Goal: Book appointment/travel/reservation

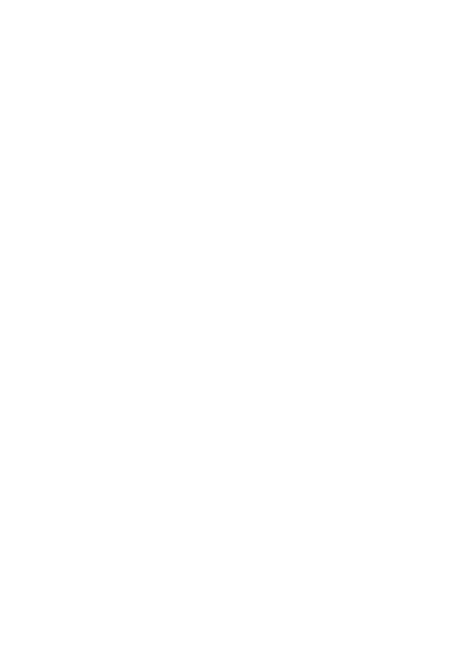
scroll to position [1150, 0]
click at [450, 291] on icon at bounding box center [450, 277] width 33 height 27
click at [449, 291] on icon at bounding box center [450, 277] width 33 height 27
click at [450, 291] on icon at bounding box center [450, 277] width 33 height 27
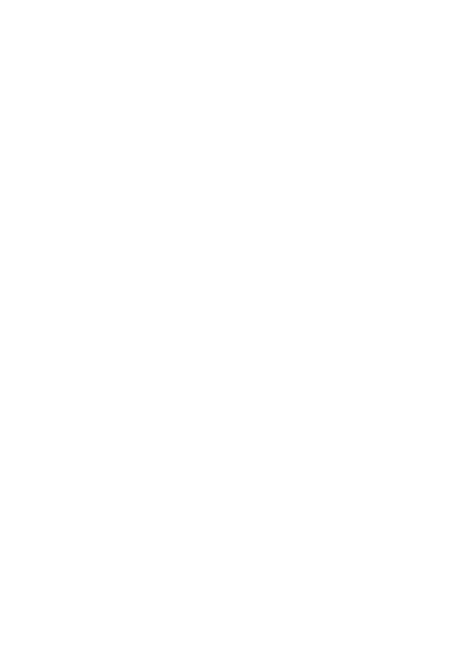
click at [448, 291] on icon at bounding box center [450, 277] width 33 height 27
click at [449, 291] on icon at bounding box center [450, 277] width 33 height 27
click at [443, 291] on icon at bounding box center [450, 277] width 33 height 27
click at [445, 291] on icon at bounding box center [450, 277] width 33 height 27
click at [448, 291] on icon at bounding box center [450, 277] width 33 height 27
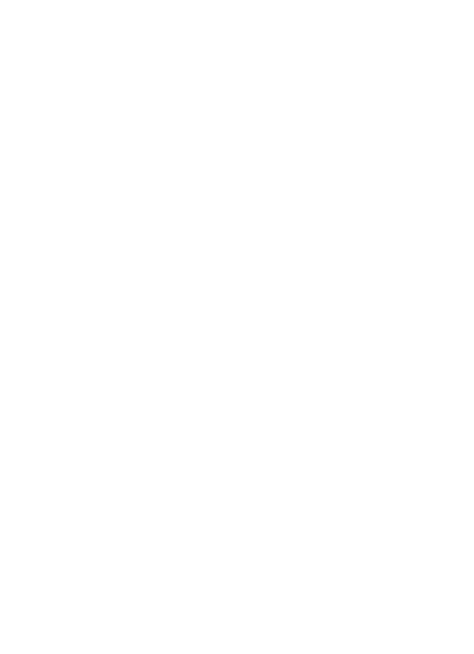
click at [448, 291] on icon at bounding box center [450, 277] width 33 height 27
click at [438, 247] on span at bounding box center [438, 232] width 0 height 30
click at [452, 357] on icon at bounding box center [450, 343] width 33 height 27
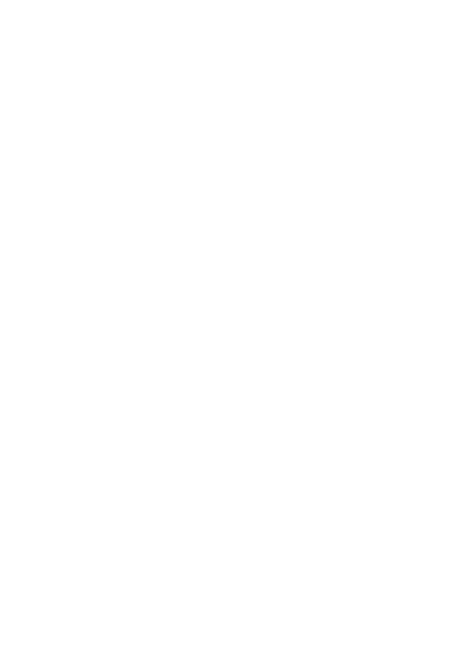
scroll to position [0, 0]
click at [435, 33] on div at bounding box center [431, 27] width 11 height 30
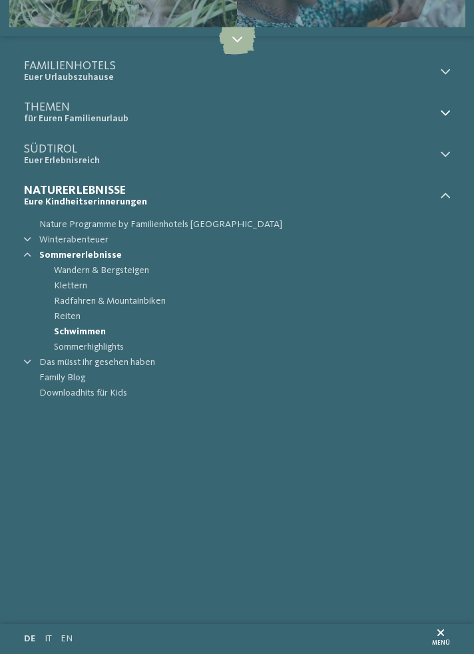
click at [448, 117] on icon at bounding box center [445, 113] width 9 height 9
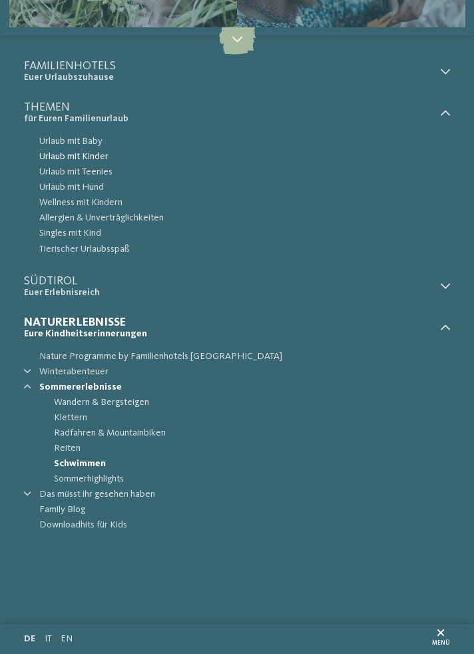
click at [99, 159] on span "Urlaub mit Kinder" at bounding box center [244, 156] width 411 height 15
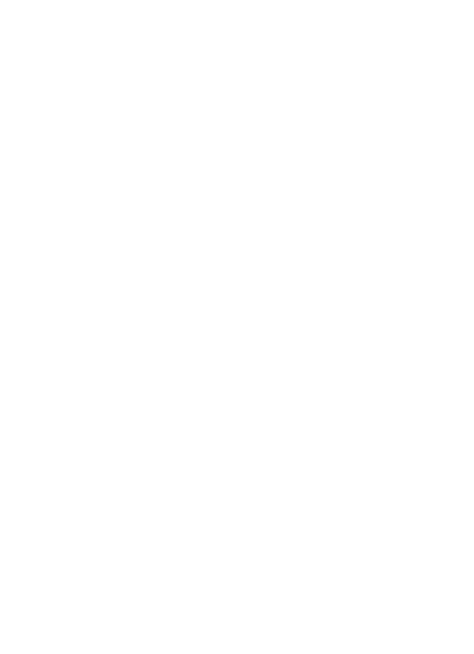
scroll to position [1463, 0]
click at [450, 183] on icon at bounding box center [448, 196] width 33 height 27
click at [449, 187] on icon at bounding box center [448, 196] width 33 height 27
click at [380, 130] on div "Urlaub mit Teenies Hotels für Größere" at bounding box center [346, 112] width 207 height 155
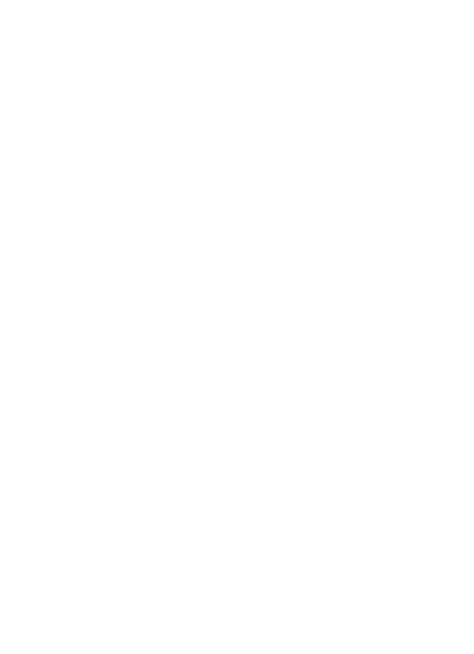
click at [388, 248] on span "Angebote" at bounding box center [346, 241] width 186 height 13
click at [383, 217] on div "Angebote" at bounding box center [346, 186] width 210 height 210
click at [457, 217] on icon at bounding box center [450, 206] width 26 height 21
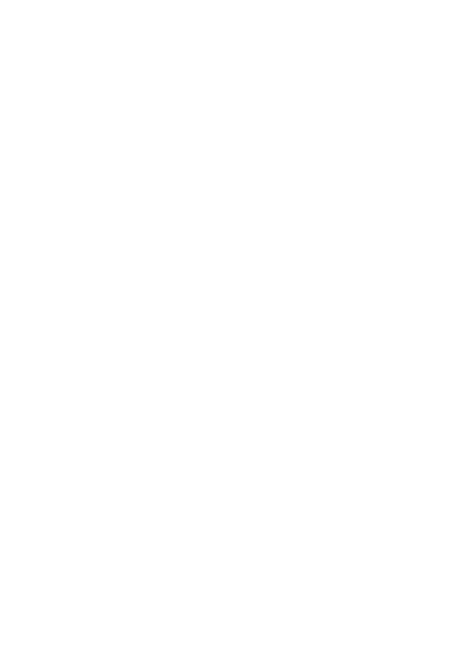
scroll to position [2881, 0]
click at [72, 224] on div "Familienhotel finden" at bounding box center [129, 206] width 210 height 210
click at [428, 301] on div "Anreise" at bounding box center [237, 289] width 402 height 24
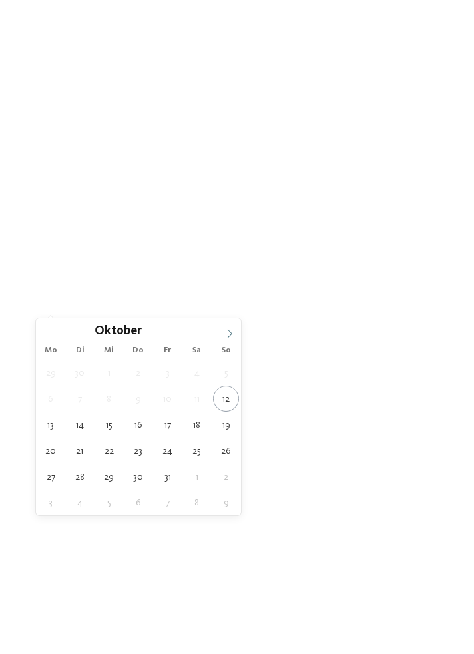
click at [239, 337] on span at bounding box center [230, 330] width 23 height 23
click at [237, 335] on span at bounding box center [230, 330] width 23 height 23
click at [238, 335] on span at bounding box center [230, 330] width 23 height 23
type input "****"
click at [237, 334] on span at bounding box center [230, 330] width 23 height 23
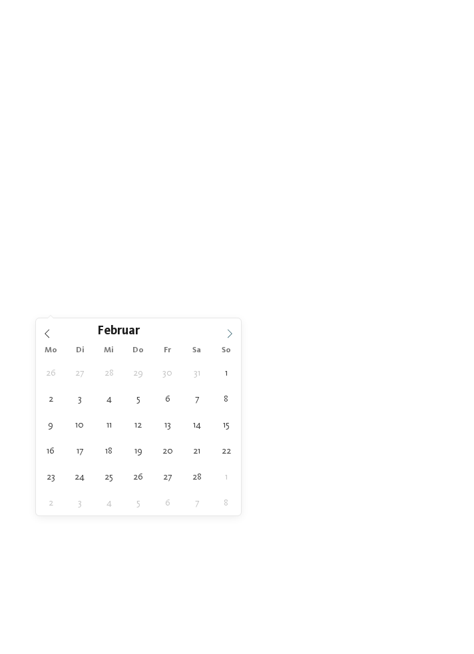
click at [237, 335] on span at bounding box center [230, 330] width 23 height 23
click at [239, 334] on span at bounding box center [230, 330] width 23 height 23
click at [238, 335] on span at bounding box center [230, 330] width 23 height 23
click at [238, 333] on span at bounding box center [230, 330] width 23 height 23
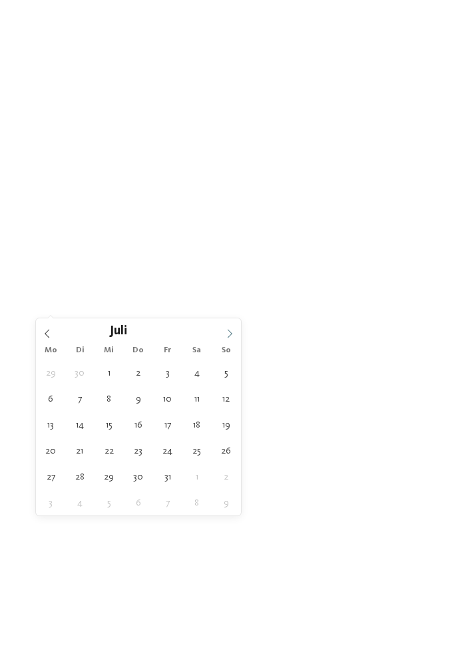
click at [237, 333] on span at bounding box center [230, 330] width 23 height 23
type div "24.08.2026"
type input "****"
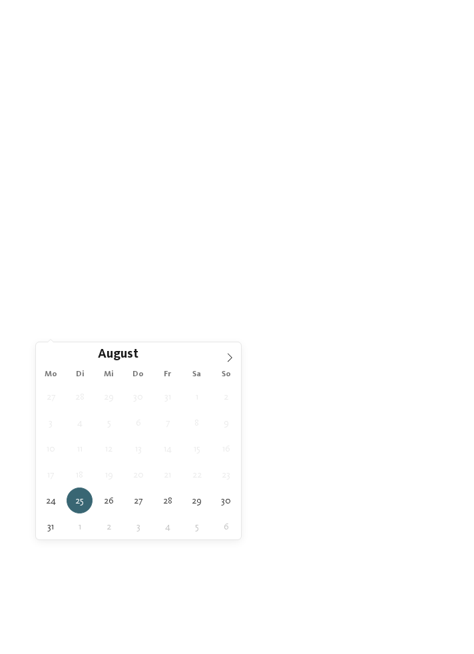
click at [427, 325] on div "25.08.2026" at bounding box center [237, 313] width 402 height 23
click at [429, 293] on icon at bounding box center [426, 290] width 7 height 6
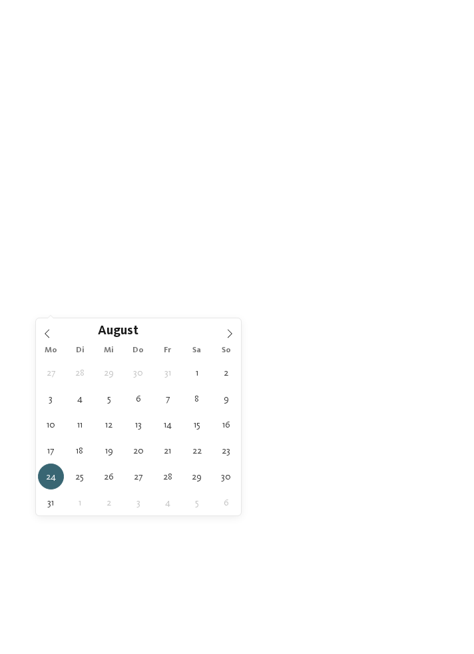
scroll to position [25, 0]
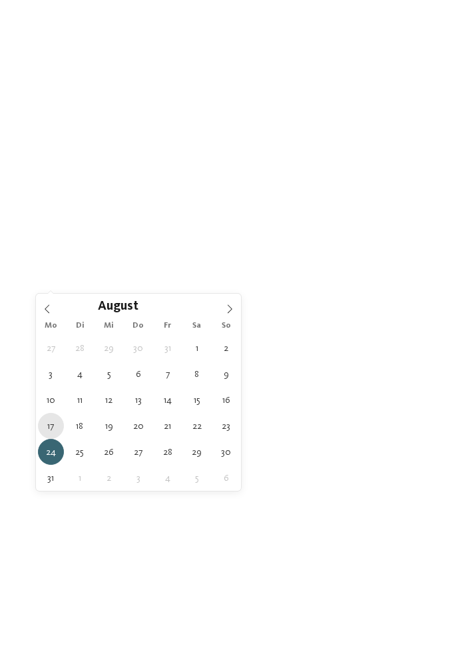
type div "17.08.2026"
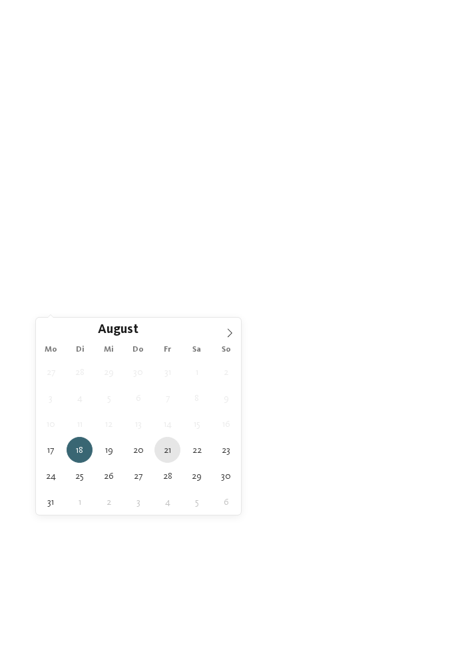
type div "21.08.2026"
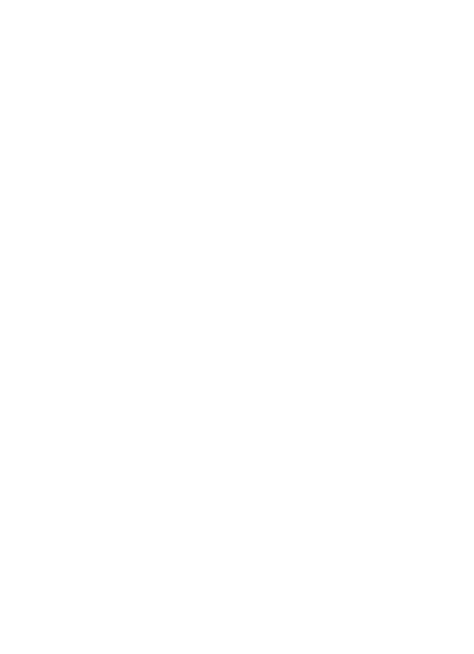
click at [396, 296] on span "21.08.2026" at bounding box center [237, 290] width 361 height 12
click at [462, 298] on div "17.08.2026 21.08.2026 Region" at bounding box center [237, 343] width 474 height 204
click at [424, 345] on div "Meine Wünsche" at bounding box center [237, 336] width 402 height 23
click at [404, 122] on div at bounding box center [405, 118] width 12 height 12
click at [404, 191] on div at bounding box center [405, 190] width 12 height 12
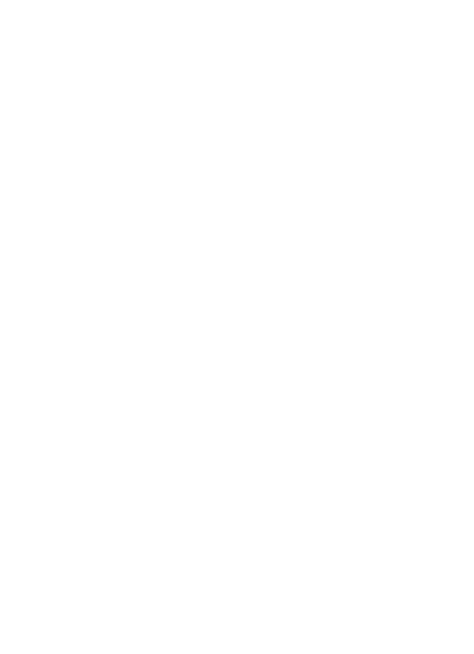
click at [403, 239] on div at bounding box center [405, 238] width 12 height 12
click at [404, 442] on div at bounding box center [405, 442] width 12 height 12
click at [408, 488] on div at bounding box center [405, 490] width 12 height 12
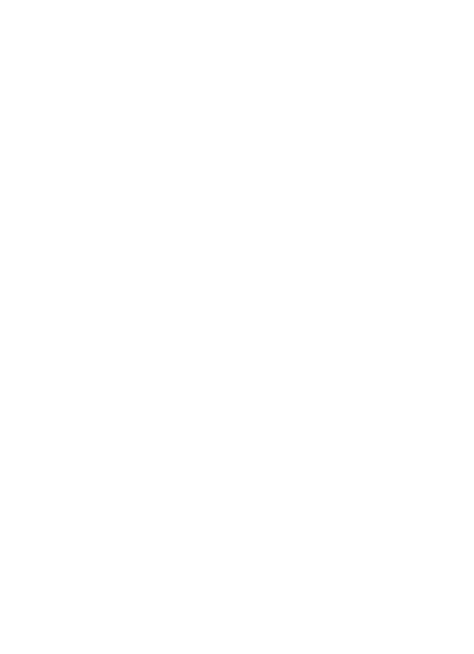
click at [273, 578] on div "übernehmen" at bounding box center [237, 579] width 348 height 24
click at [432, 276] on div "Weitere Filter anzeigen" at bounding box center [237, 264] width 402 height 24
click at [406, 323] on div at bounding box center [405, 322] width 12 height 12
click at [410, 299] on div at bounding box center [405, 298] width 12 height 12
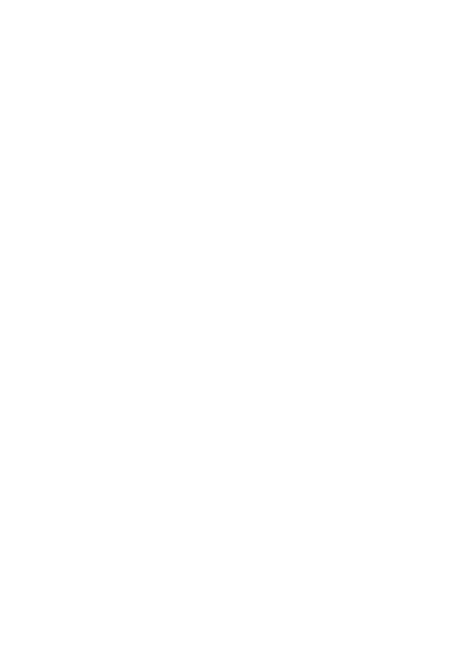
click at [408, 213] on div at bounding box center [405, 213] width 12 height 12
click at [409, 232] on div at bounding box center [405, 237] width 12 height 12
click at [317, 464] on div "übernehmen" at bounding box center [237, 460] width 348 height 24
click at [418, 375] on div "Family Experiences" at bounding box center [237, 368] width 367 height 13
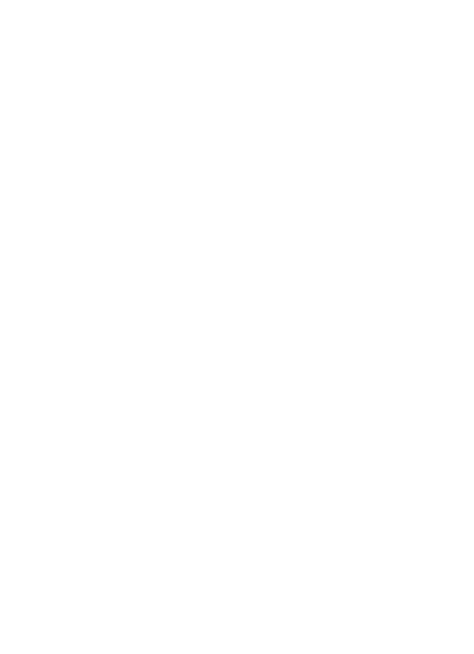
click at [335, 168] on icon at bounding box center [334, 157] width 26 height 21
click at [432, 256] on div at bounding box center [426, 252] width 12 height 7
click at [339, 228] on icon at bounding box center [334, 217] width 26 height 21
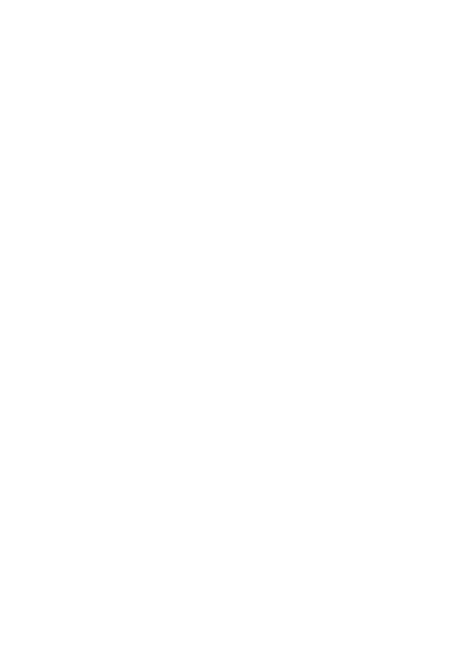
click at [365, 426] on div "Neu ab Winter 2025" at bounding box center [237, 332] width 426 height 240
click at [209, 499] on h4 "Alpura – Das 5-Sterne-Luxusretreat" at bounding box center [237, 491] width 402 height 16
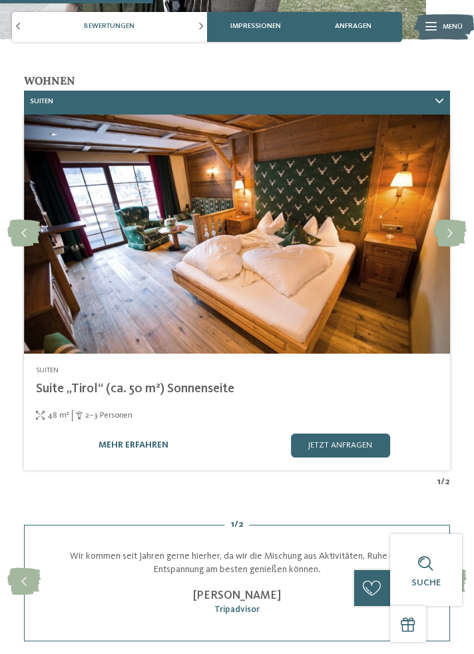
scroll to position [1521, 0]
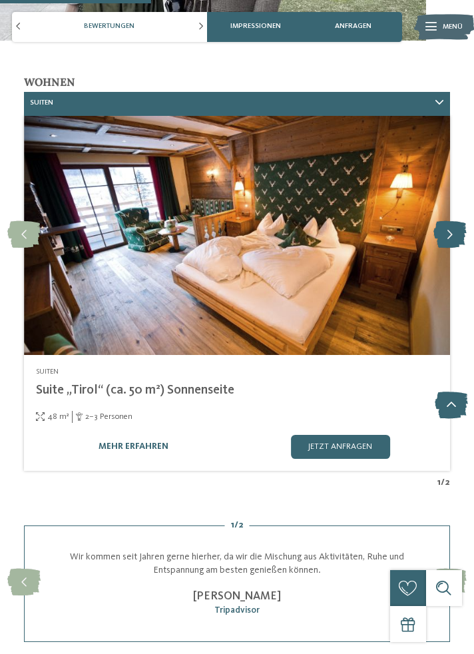
click at [456, 232] on icon at bounding box center [450, 235] width 33 height 27
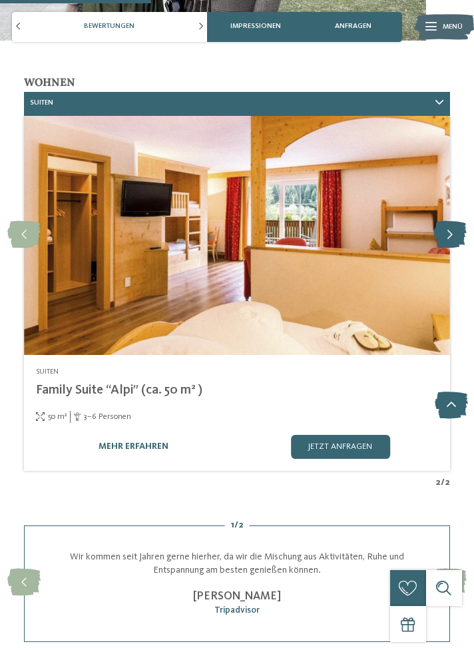
click at [449, 235] on icon at bounding box center [450, 235] width 33 height 27
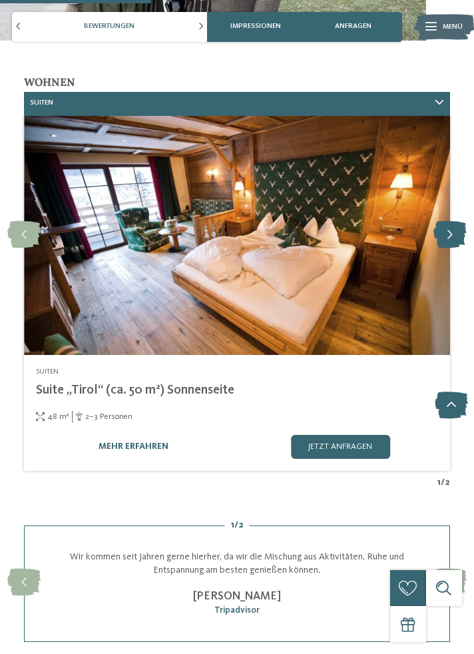
click at [451, 235] on icon at bounding box center [450, 235] width 33 height 27
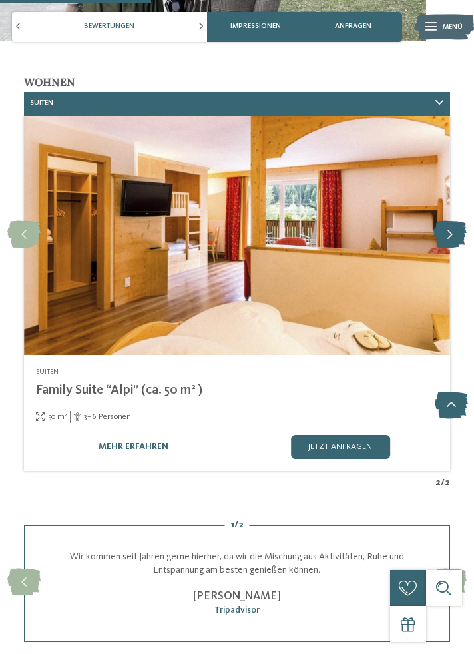
click at [446, 237] on icon at bounding box center [450, 235] width 33 height 27
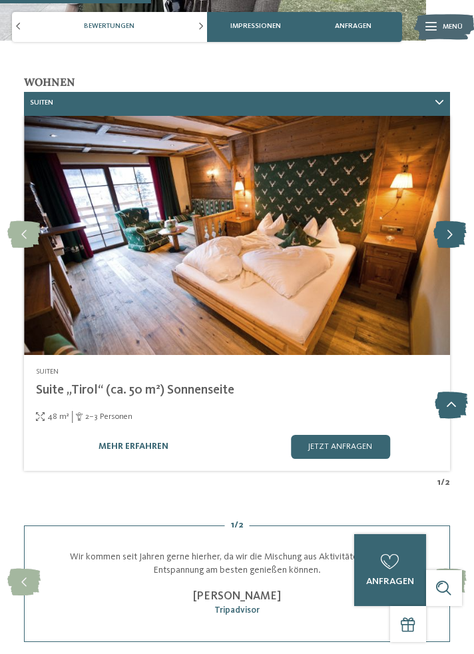
click at [449, 235] on icon at bounding box center [450, 235] width 33 height 27
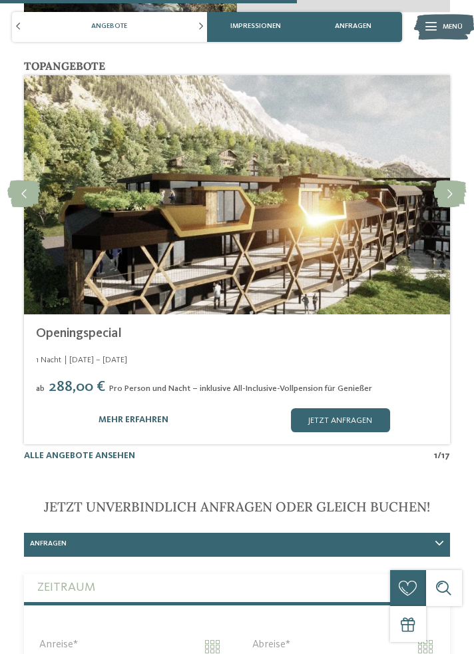
scroll to position [3144, 0]
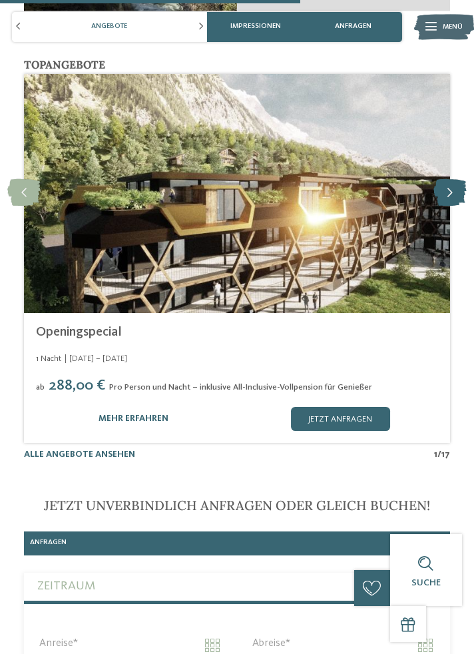
click at [447, 193] on icon at bounding box center [450, 194] width 33 height 27
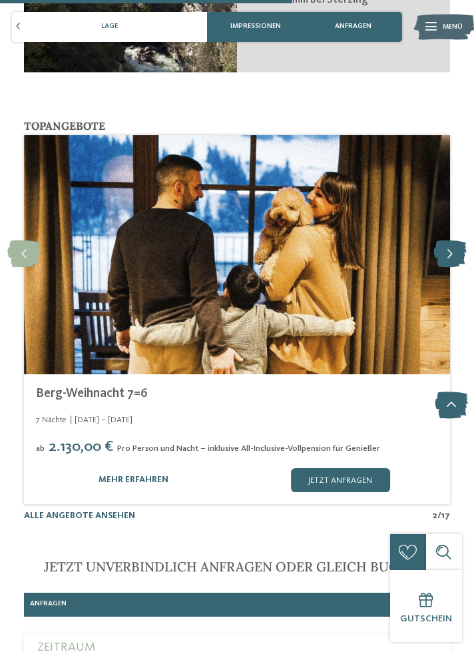
scroll to position [3081, 0]
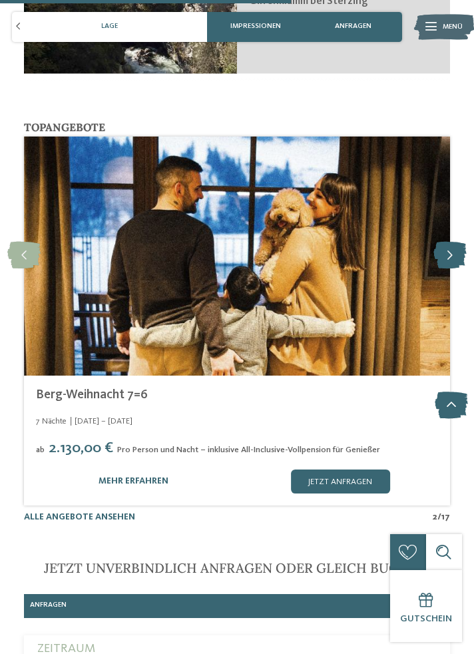
click at [453, 243] on icon at bounding box center [450, 256] width 33 height 27
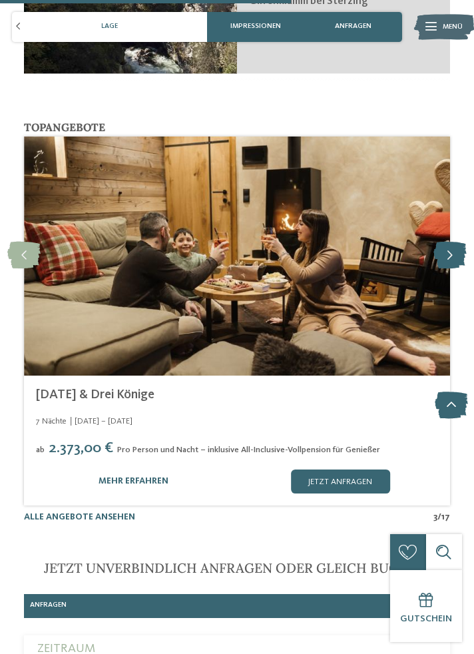
click at [453, 243] on icon at bounding box center [450, 256] width 33 height 27
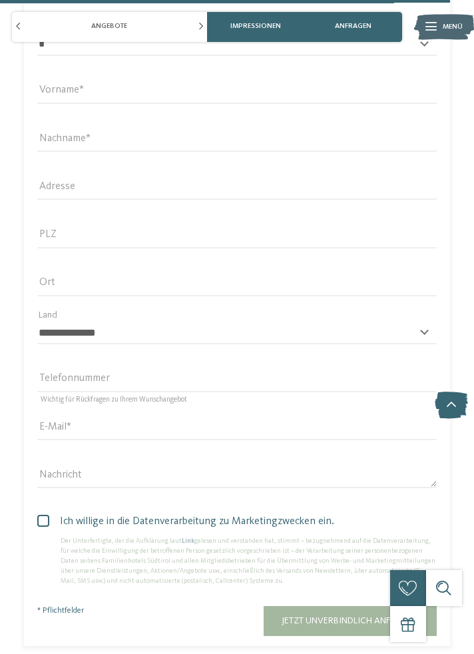
scroll to position [4124, 0]
